Goal: Download file/media

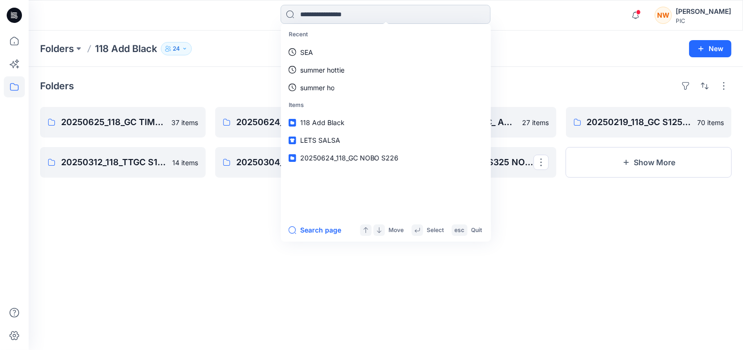
click at [317, 14] on input at bounding box center [386, 14] width 210 height 19
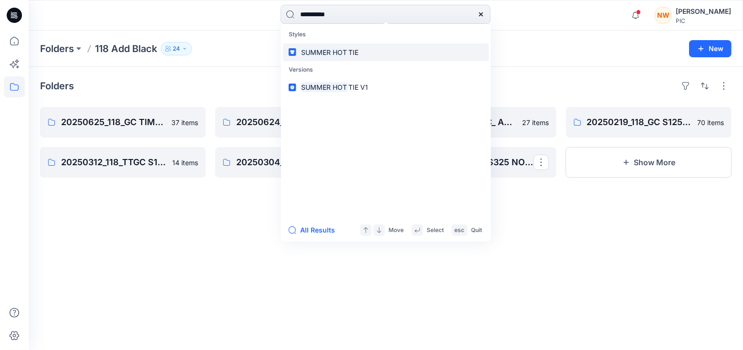
type input "**********"
click at [325, 57] on link "SUMMER HOT TIE" at bounding box center [386, 52] width 206 height 18
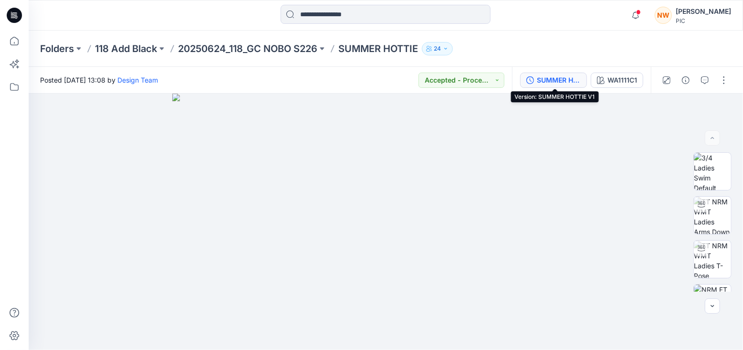
click at [551, 80] on div "SUMMER HOTTIE V1" at bounding box center [559, 80] width 44 height 11
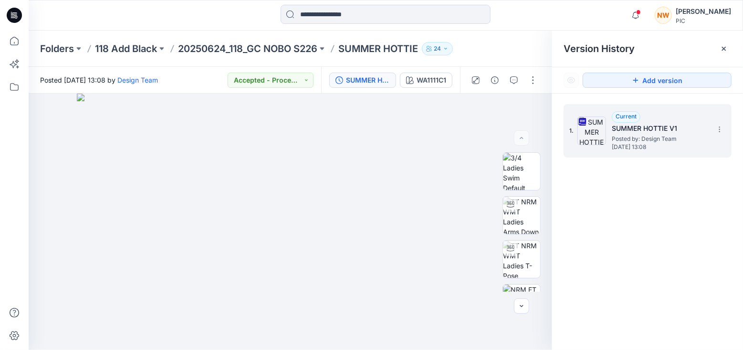
click at [688, 120] on div "Current SUMMER HOTTIE V1 Posted by: Design Team [DATE] 13:08" at bounding box center [659, 130] width 95 height 39
click at [721, 127] on icon at bounding box center [720, 130] width 8 height 8
click at [659, 149] on span "Download Source BW File" at bounding box center [672, 147] width 80 height 11
